Goal: Transaction & Acquisition: Purchase product/service

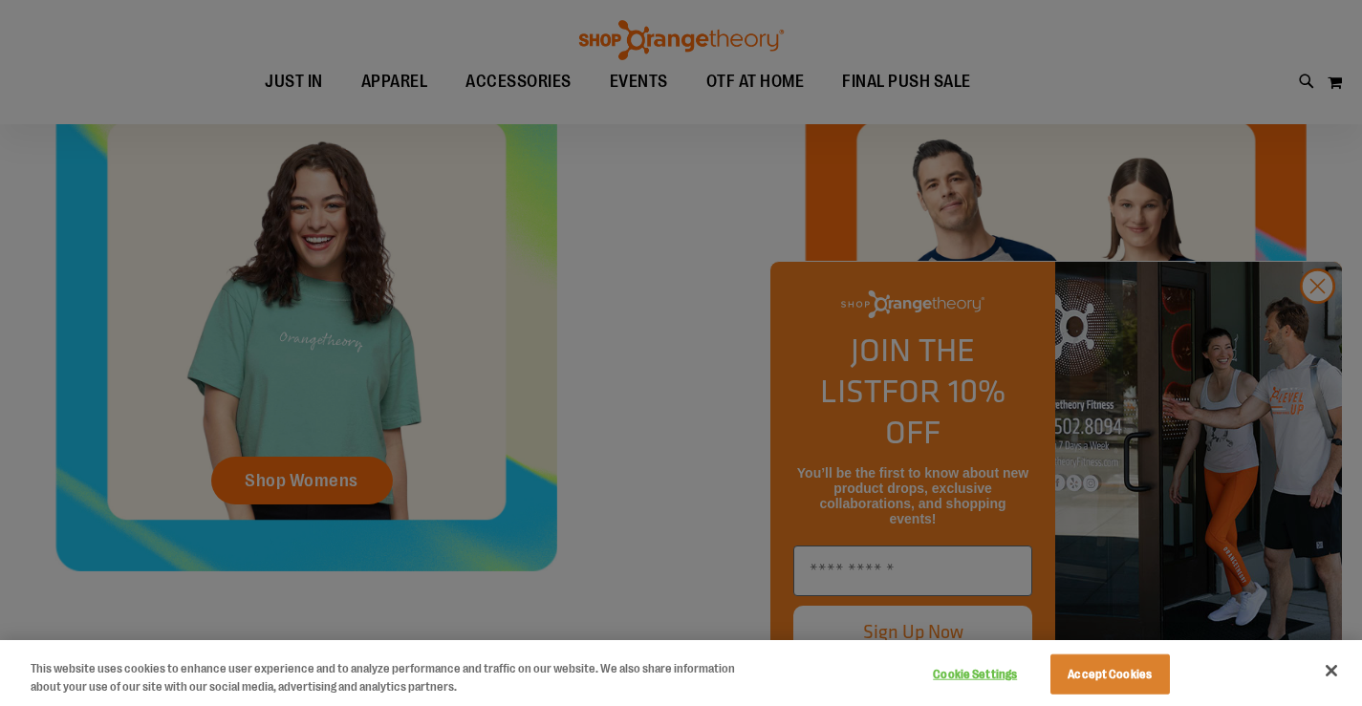
scroll to position [859, 0]
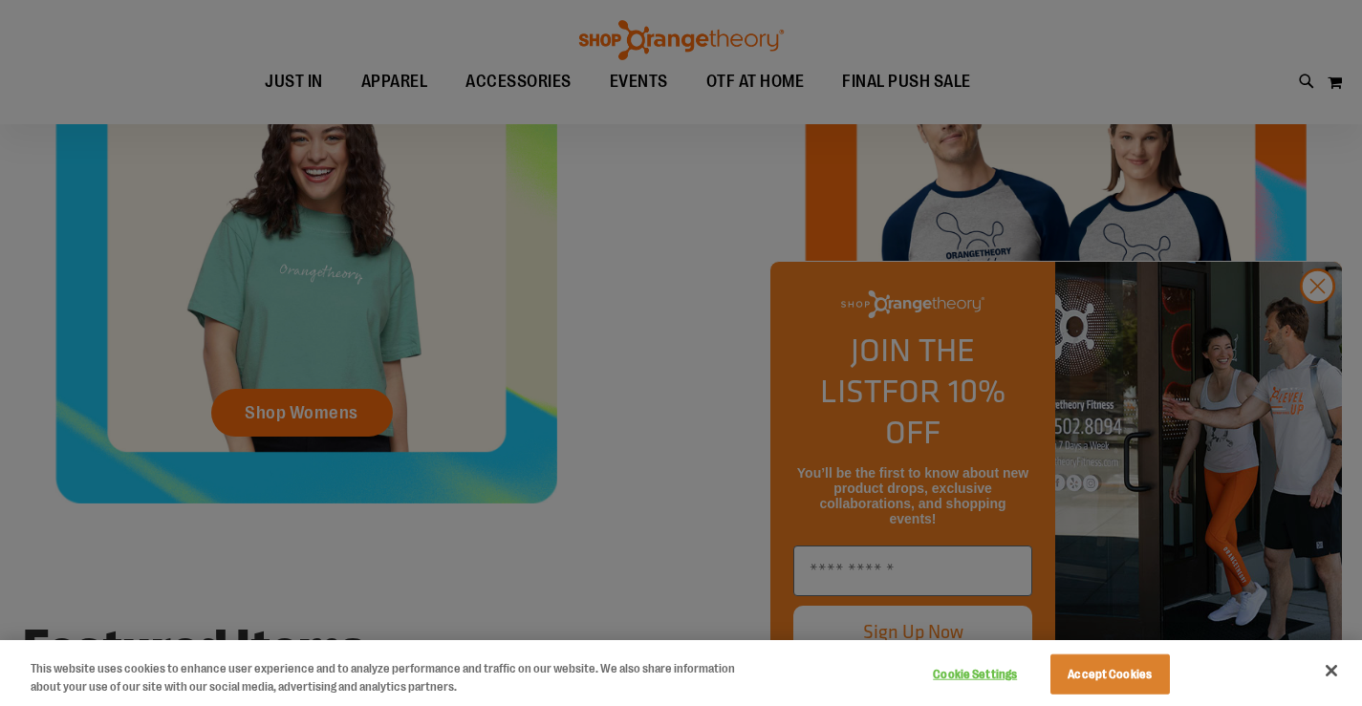
click at [1324, 330] on div at bounding box center [681, 353] width 1362 height 706
click at [1312, 317] on div at bounding box center [681, 353] width 1362 height 706
click at [1323, 670] on button "Close" at bounding box center [1332, 671] width 42 height 42
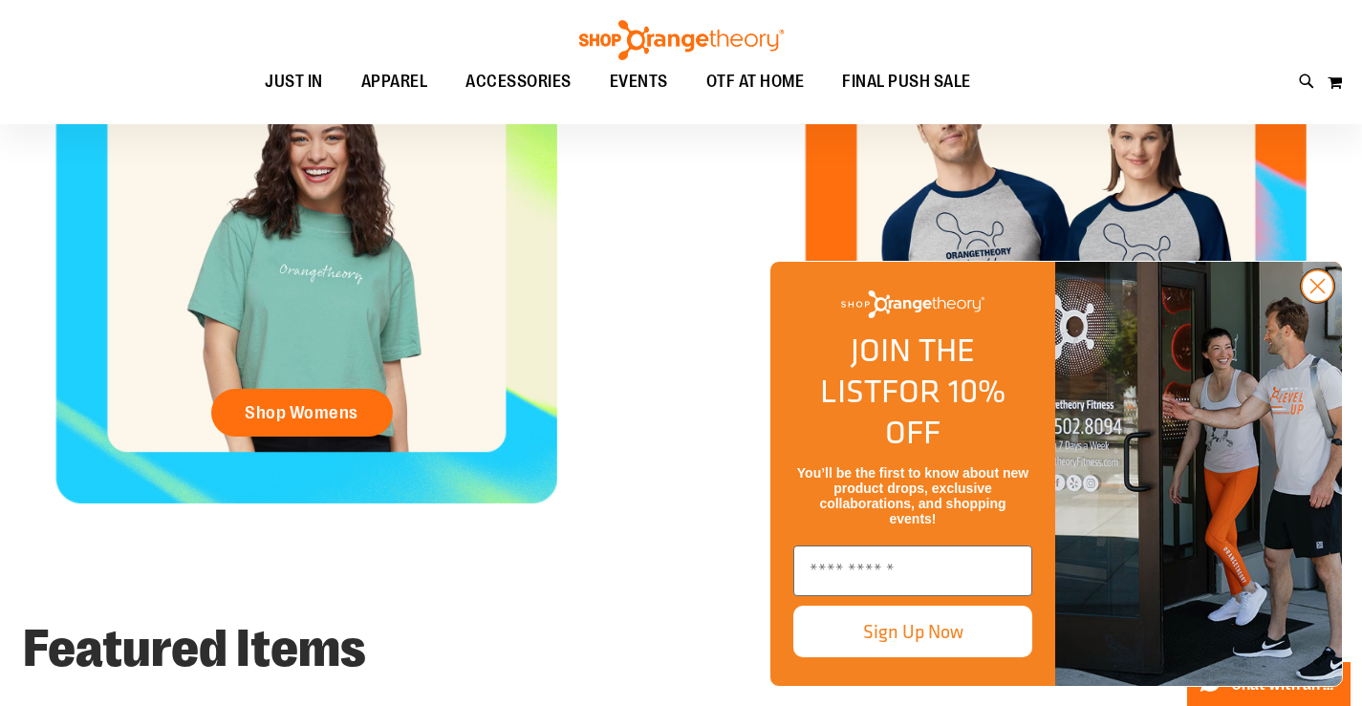
click at [1319, 302] on circle "Close dialog" at bounding box center [1318, 287] width 32 height 32
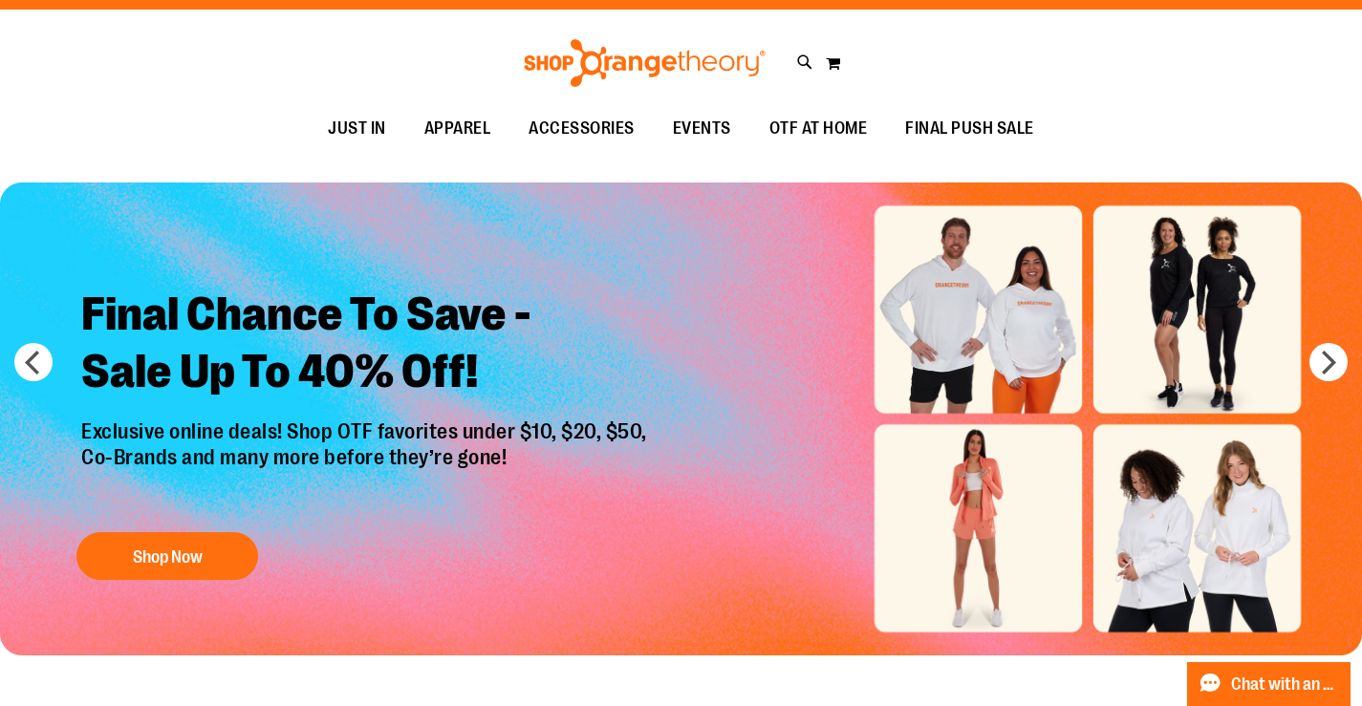
scroll to position [0, 0]
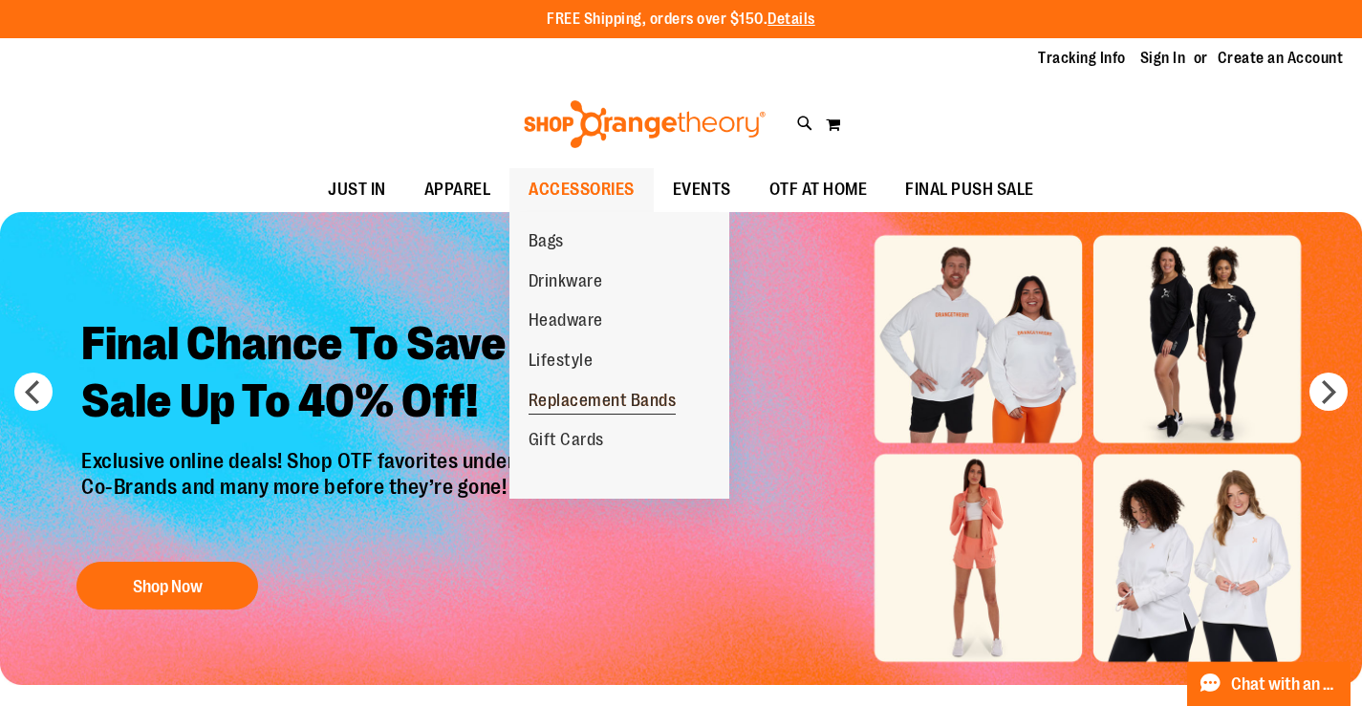
click at [592, 404] on span "Replacement Bands" at bounding box center [603, 403] width 148 height 24
